Goal: Task Accomplishment & Management: Complete application form

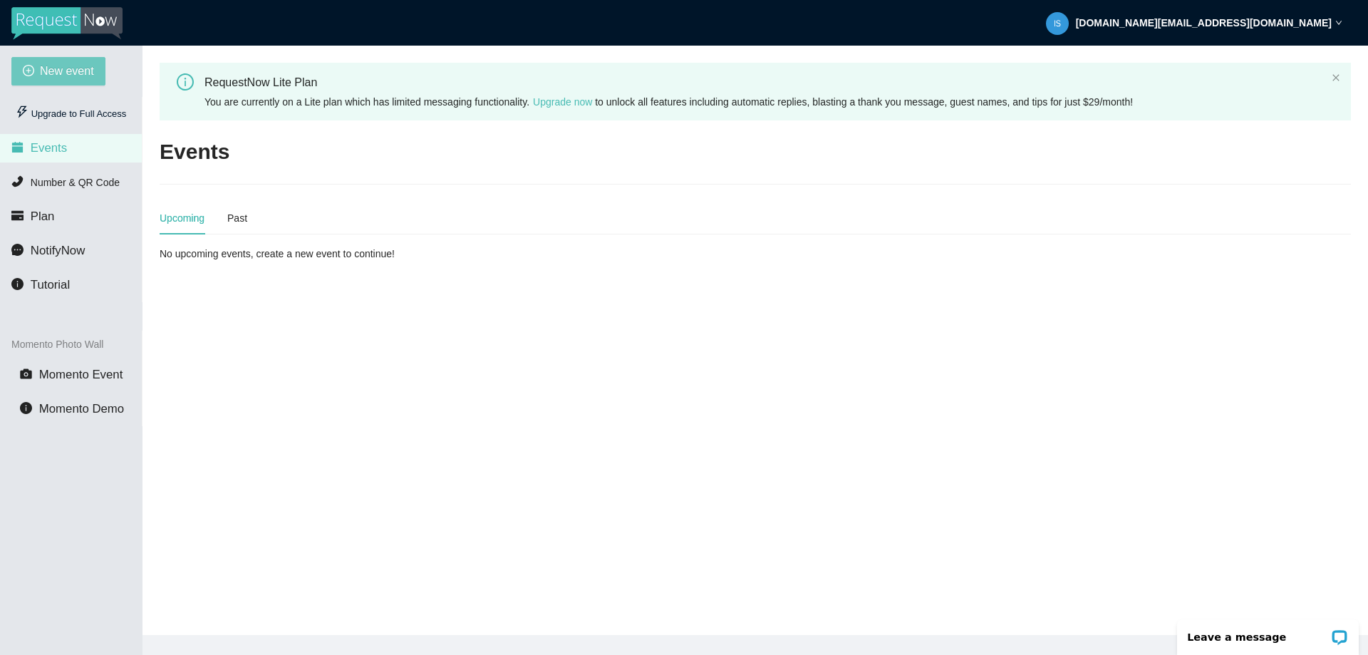
click at [56, 64] on span "New event" at bounding box center [67, 71] width 54 height 18
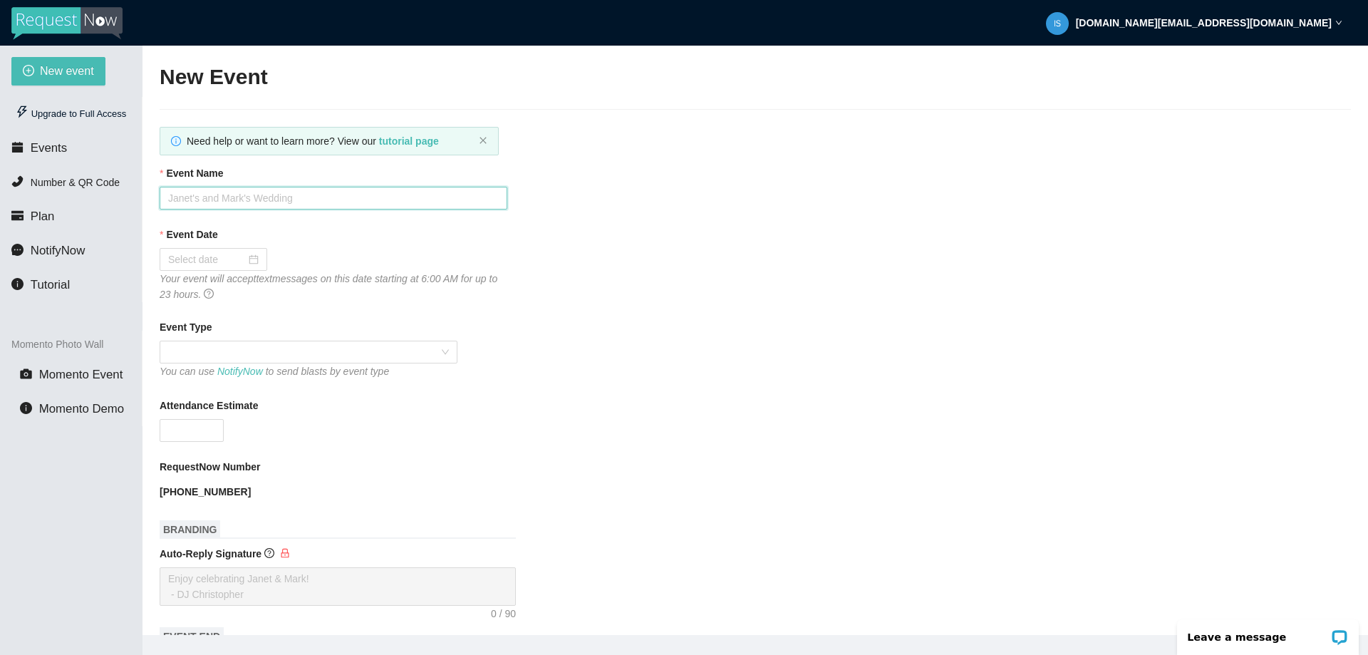
click at [246, 205] on input "Event Name" at bounding box center [334, 198] width 348 height 23
type input "Brenna's Sweet 16"
click at [254, 255] on div at bounding box center [213, 260] width 91 height 16
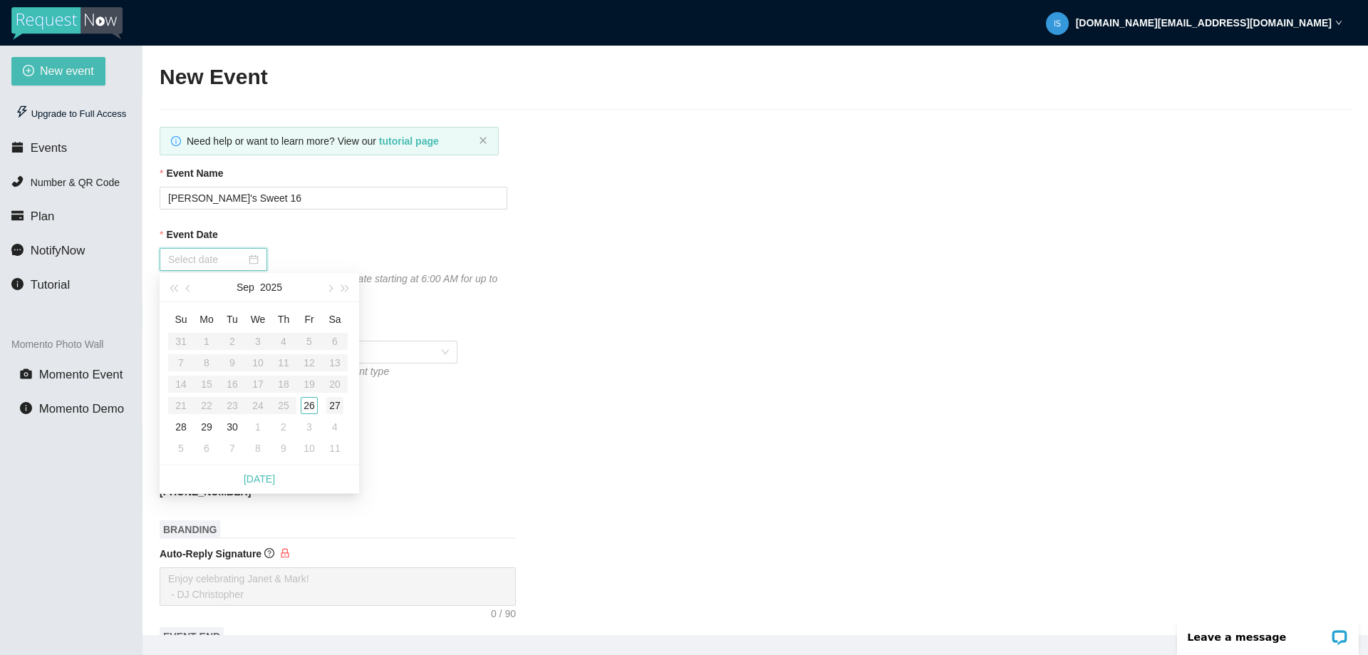
type input "09/27/2025"
click at [331, 412] on div "27" at bounding box center [334, 405] width 17 height 17
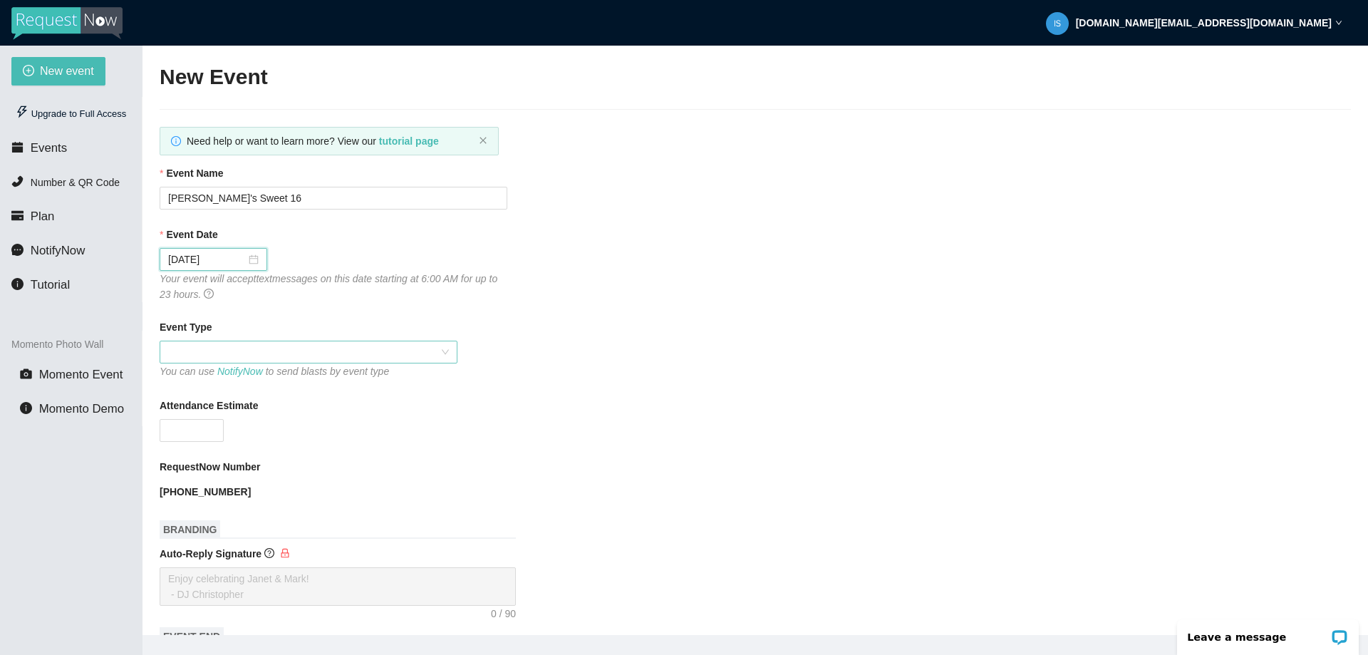
click at [328, 352] on span at bounding box center [308, 351] width 281 height 21
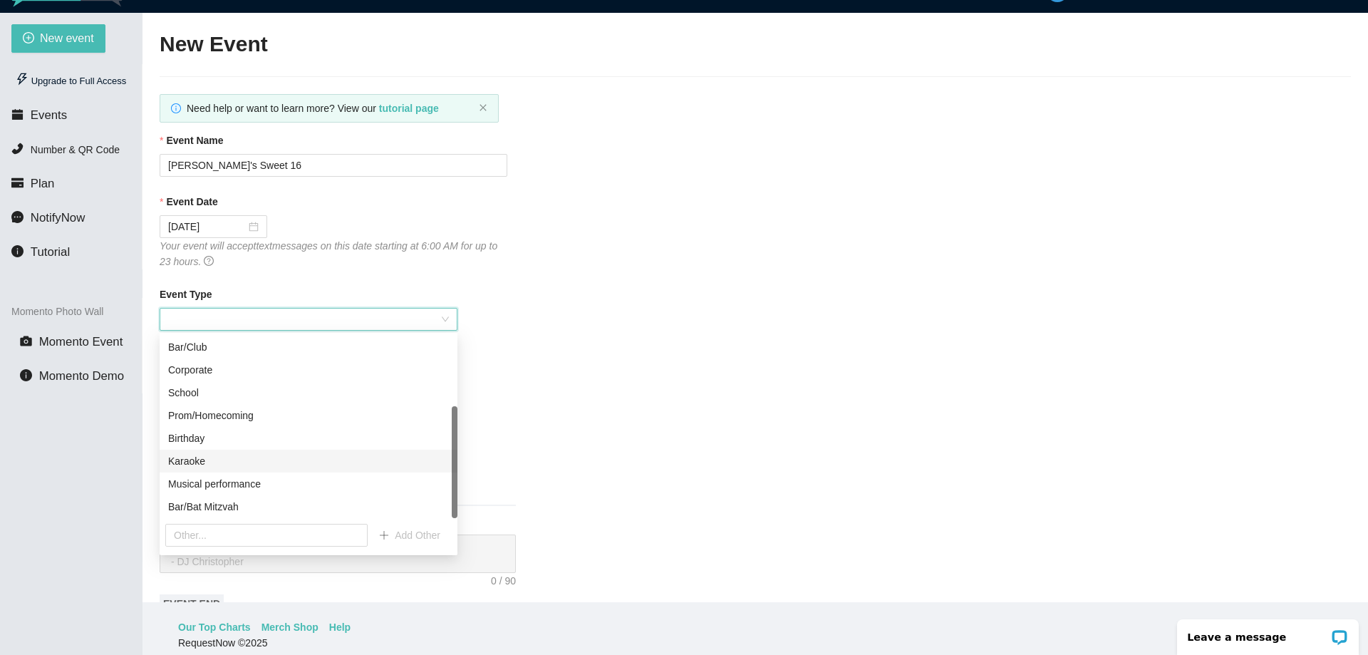
scroll to position [46, 0]
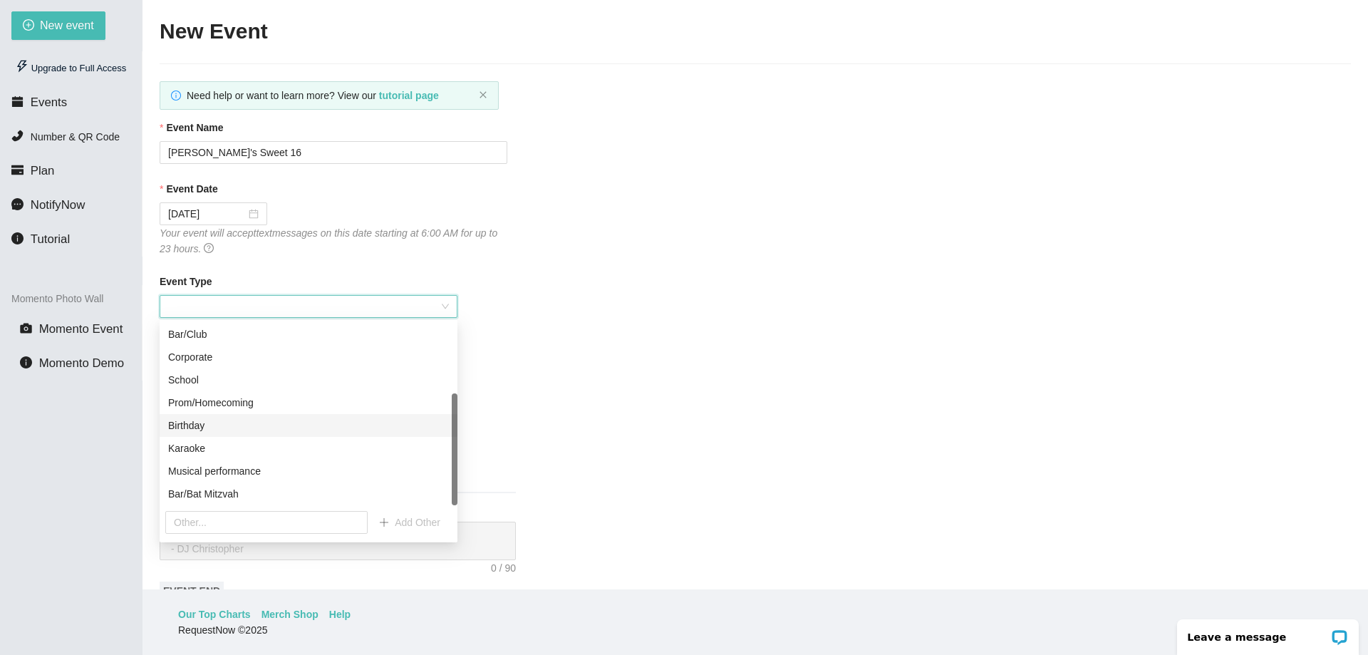
click at [292, 428] on div "Birthday" at bounding box center [308, 426] width 281 height 16
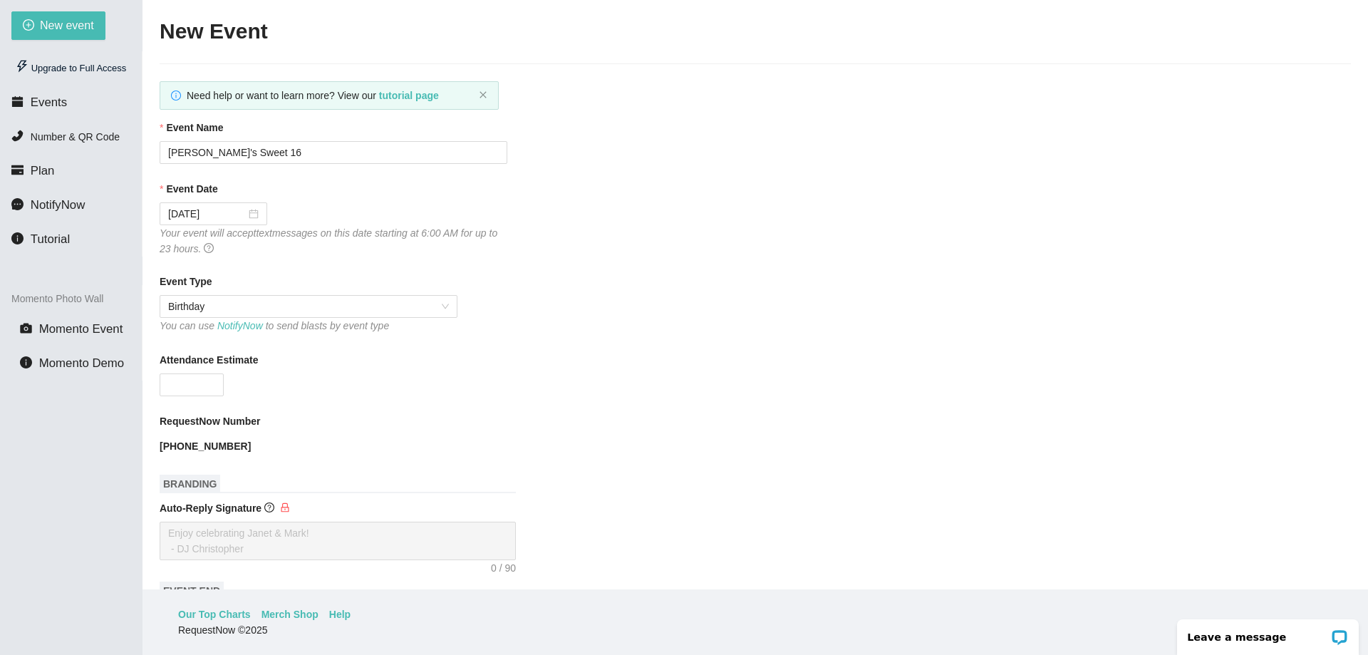
click at [448, 361] on div "Attendance Estimate" at bounding box center [756, 362] width 1192 height 21
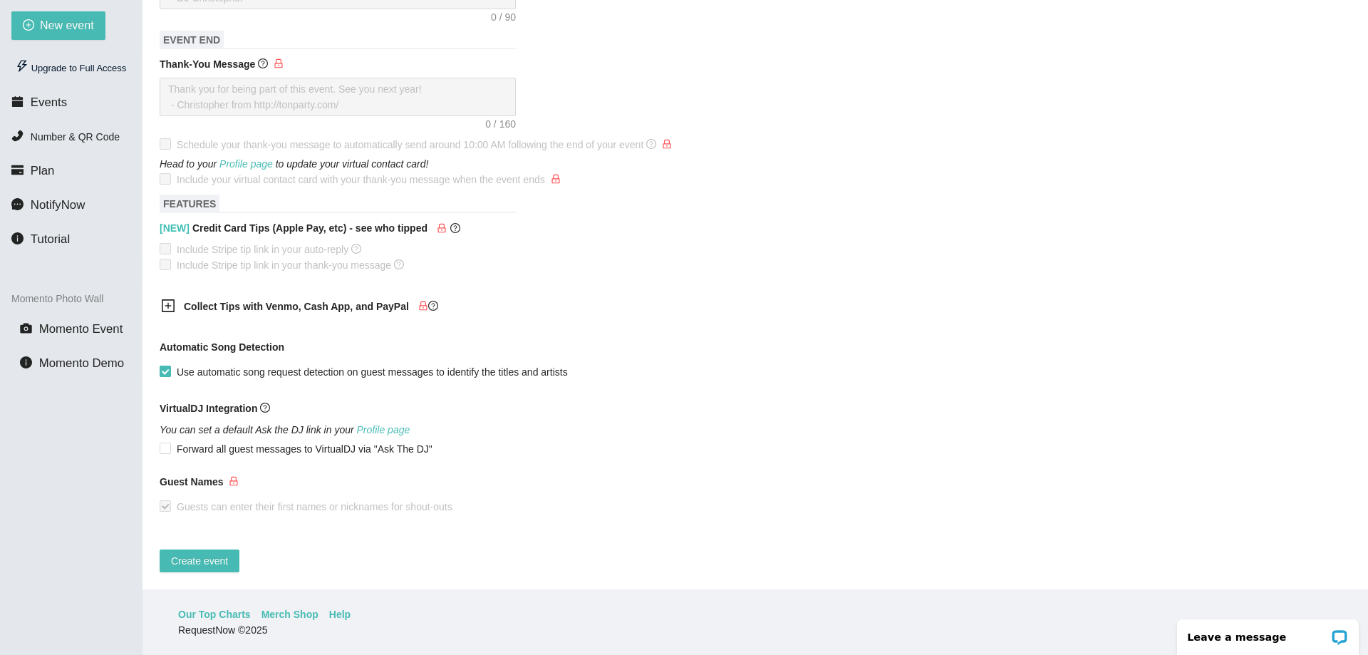
scroll to position [562, 0]
click at [204, 553] on span "Create event" at bounding box center [199, 561] width 57 height 16
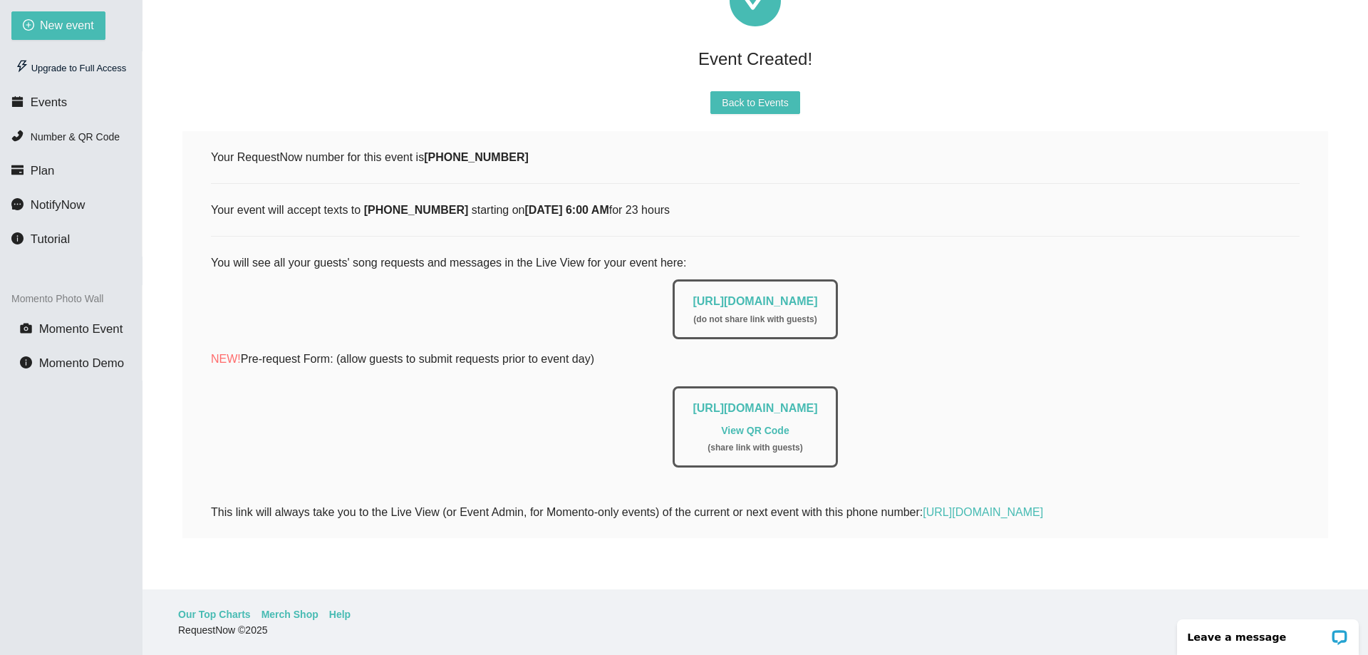
click at [735, 425] on link "View QR Code" at bounding box center [755, 430] width 68 height 11
